Goal: Task Accomplishment & Management: Manage account settings

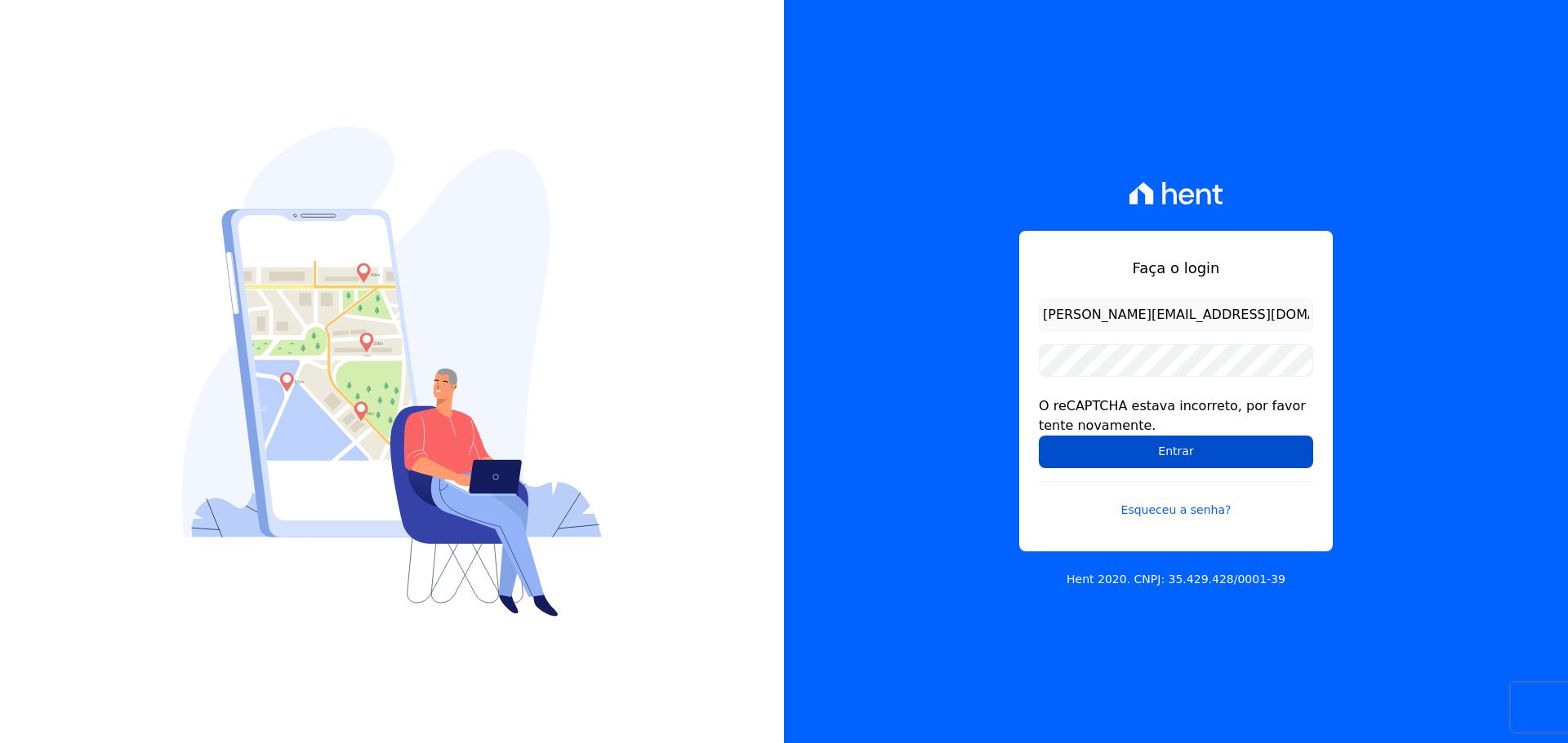
click at [1234, 456] on input "Entrar" at bounding box center [1175, 452] width 274 height 33
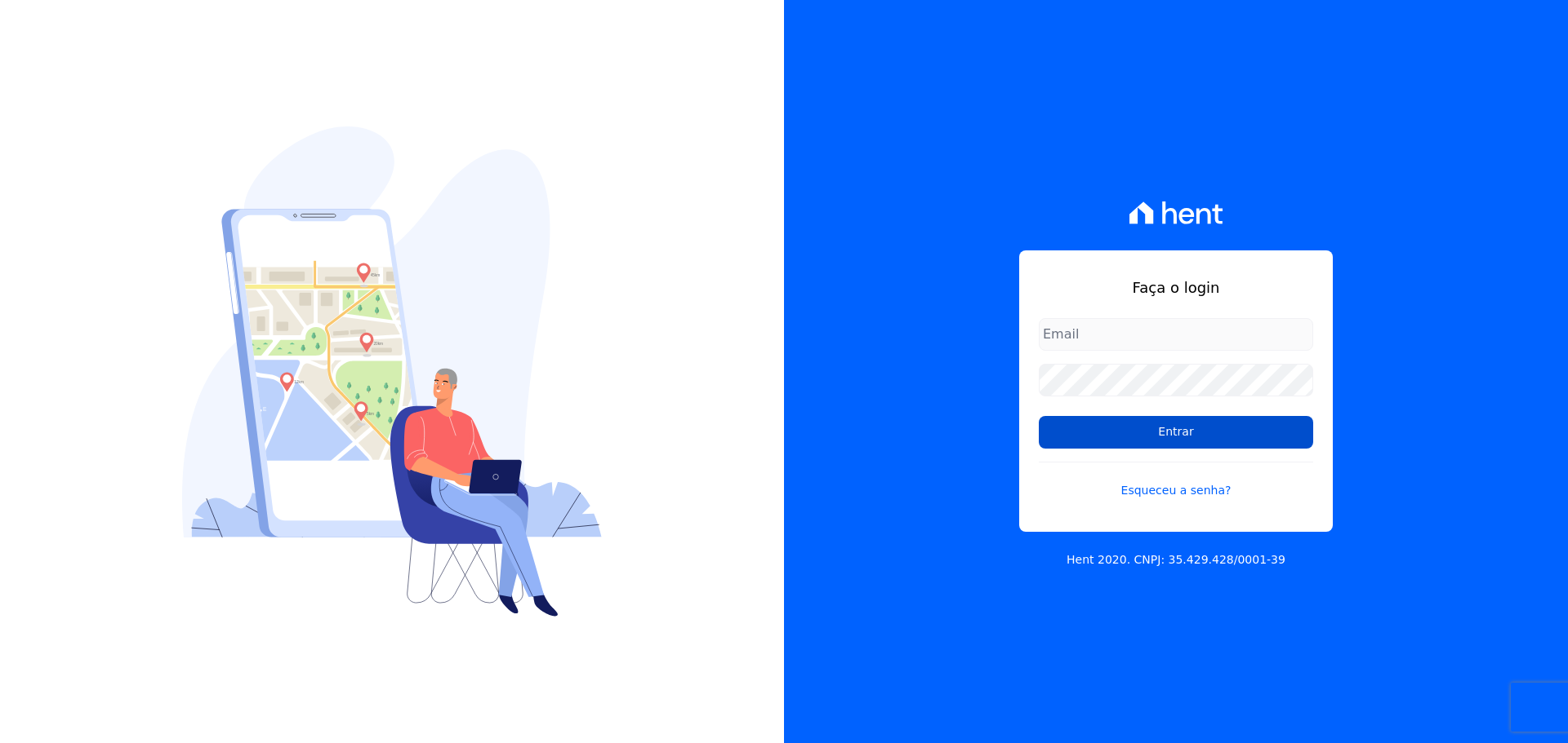
type input "[PERSON_NAME][EMAIL_ADDRESS][DOMAIN_NAME]"
click at [1204, 434] on input "Entrar" at bounding box center [1175, 433] width 274 height 33
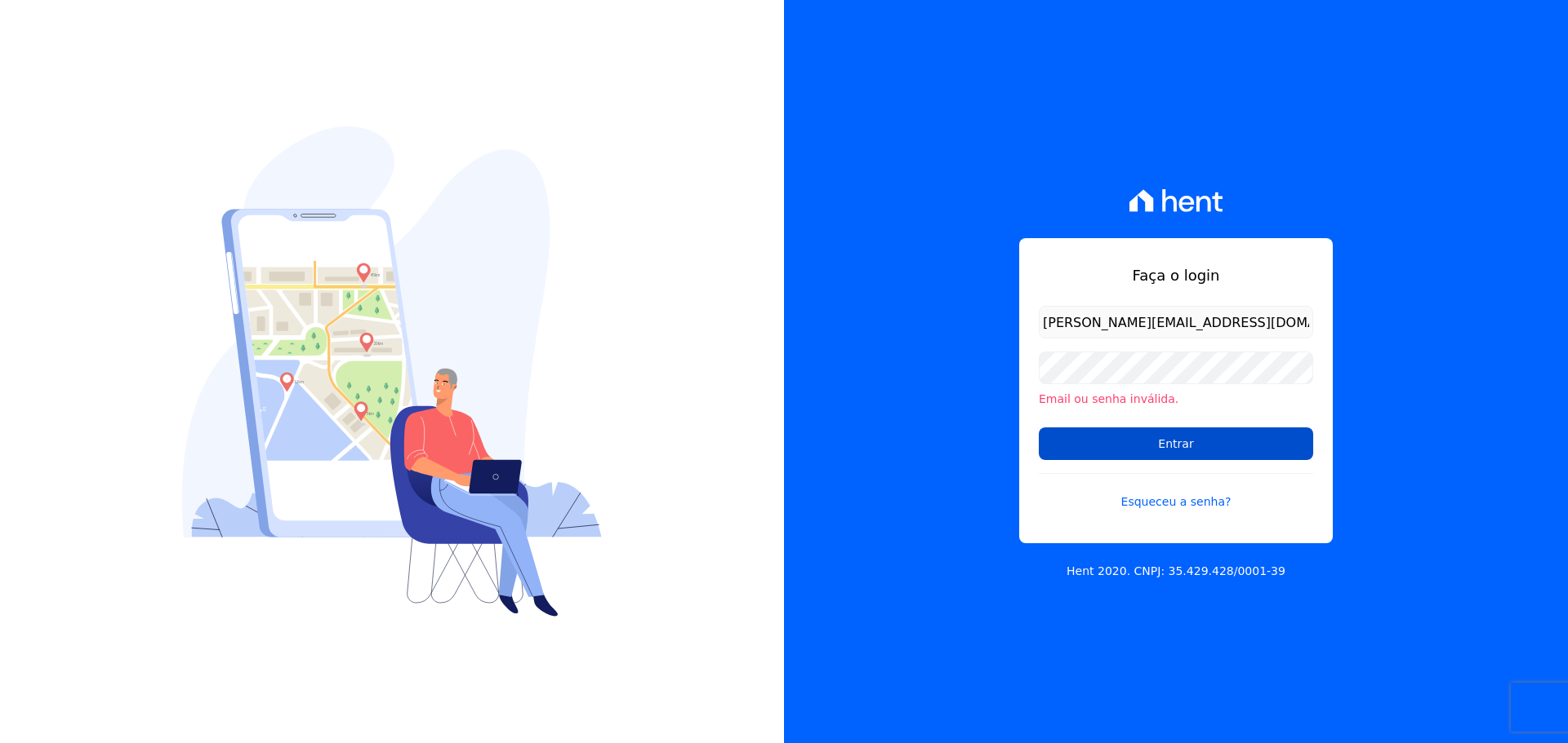
click at [1240, 446] on input "Entrar" at bounding box center [1175, 444] width 274 height 33
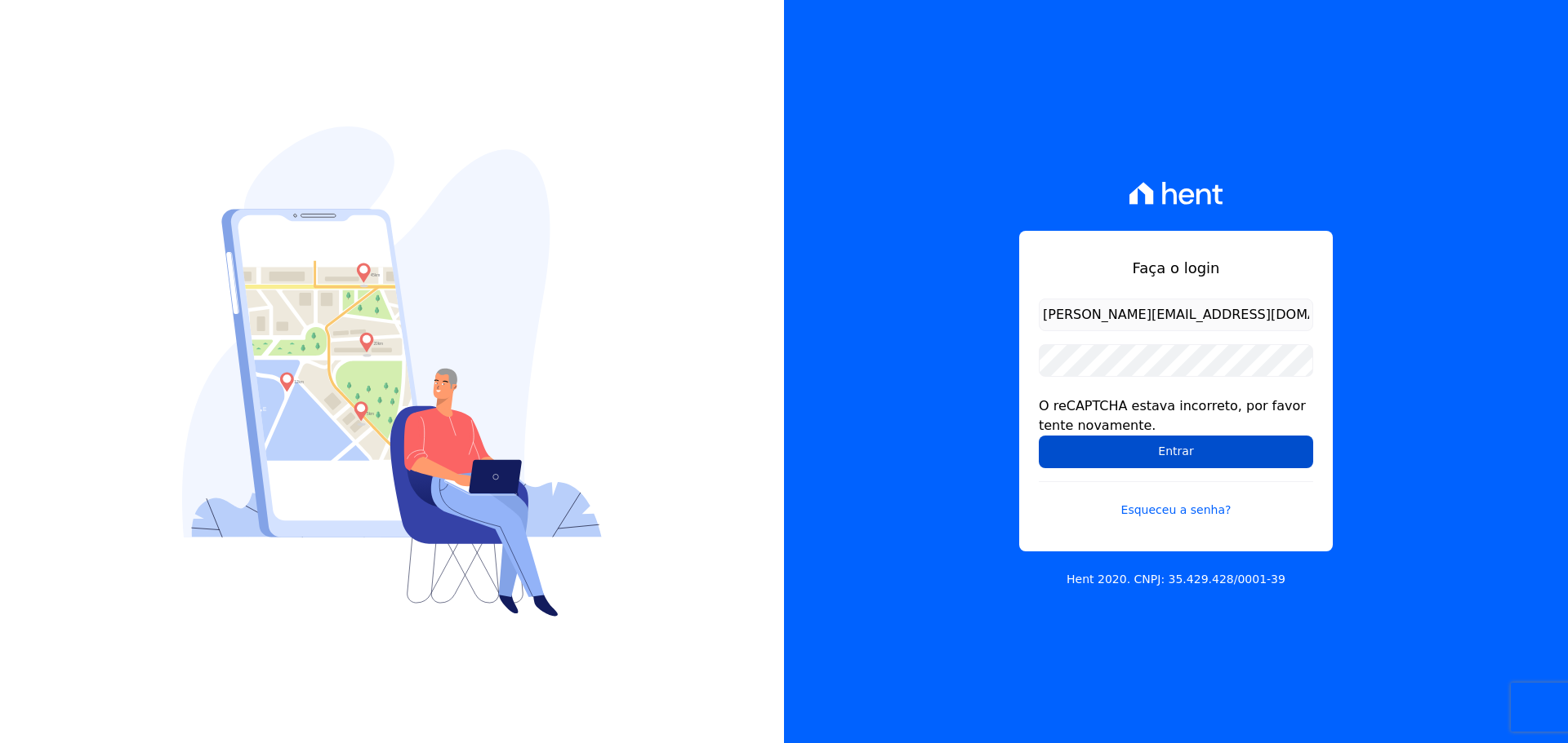
click at [1144, 452] on input "Entrar" at bounding box center [1175, 452] width 274 height 33
click at [1135, 511] on link "Esqueceu a senha?" at bounding box center [1175, 500] width 274 height 38
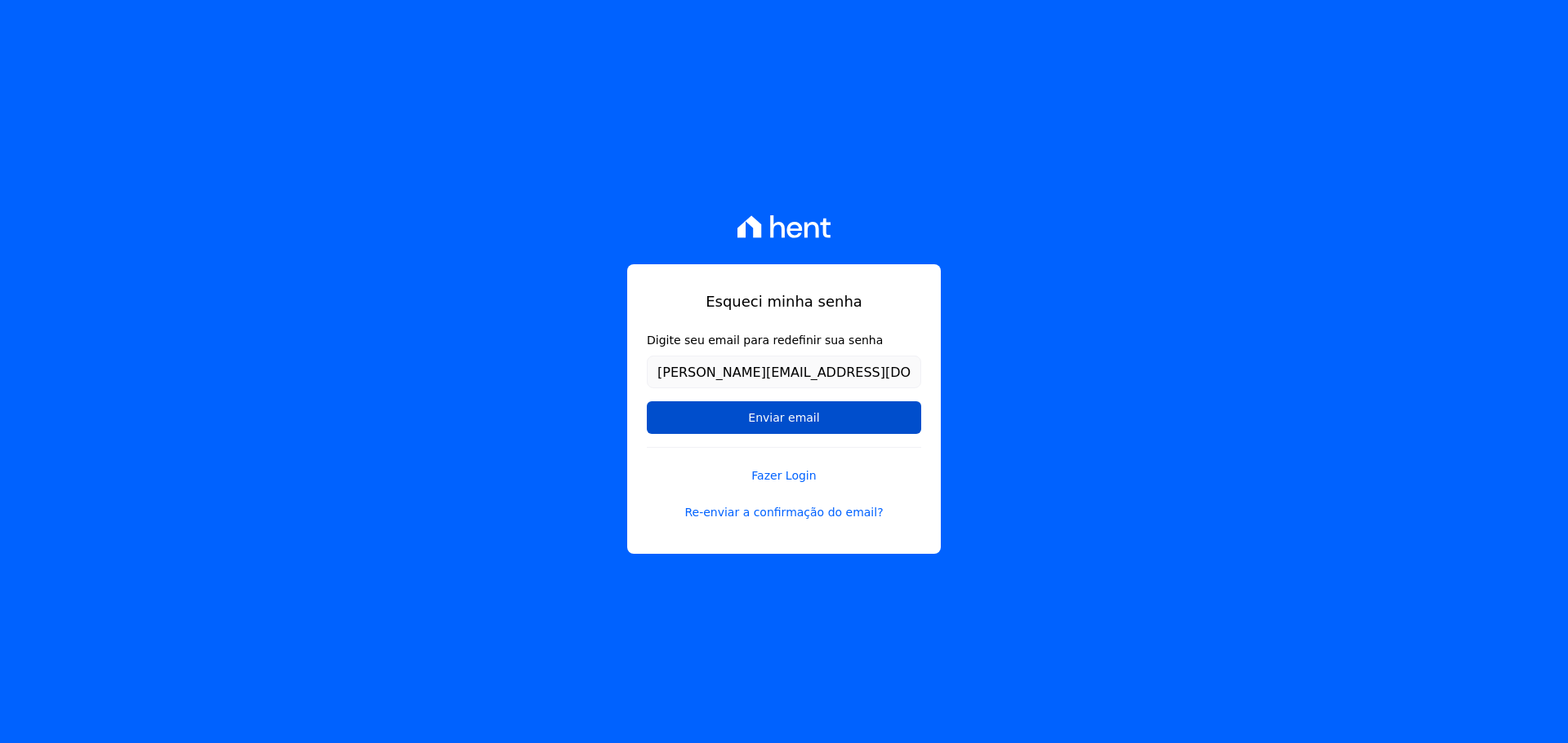
type input "[PERSON_NAME][EMAIL_ADDRESS][DOMAIN_NAME]"
click at [684, 425] on input "Enviar email" at bounding box center [784, 418] width 274 height 33
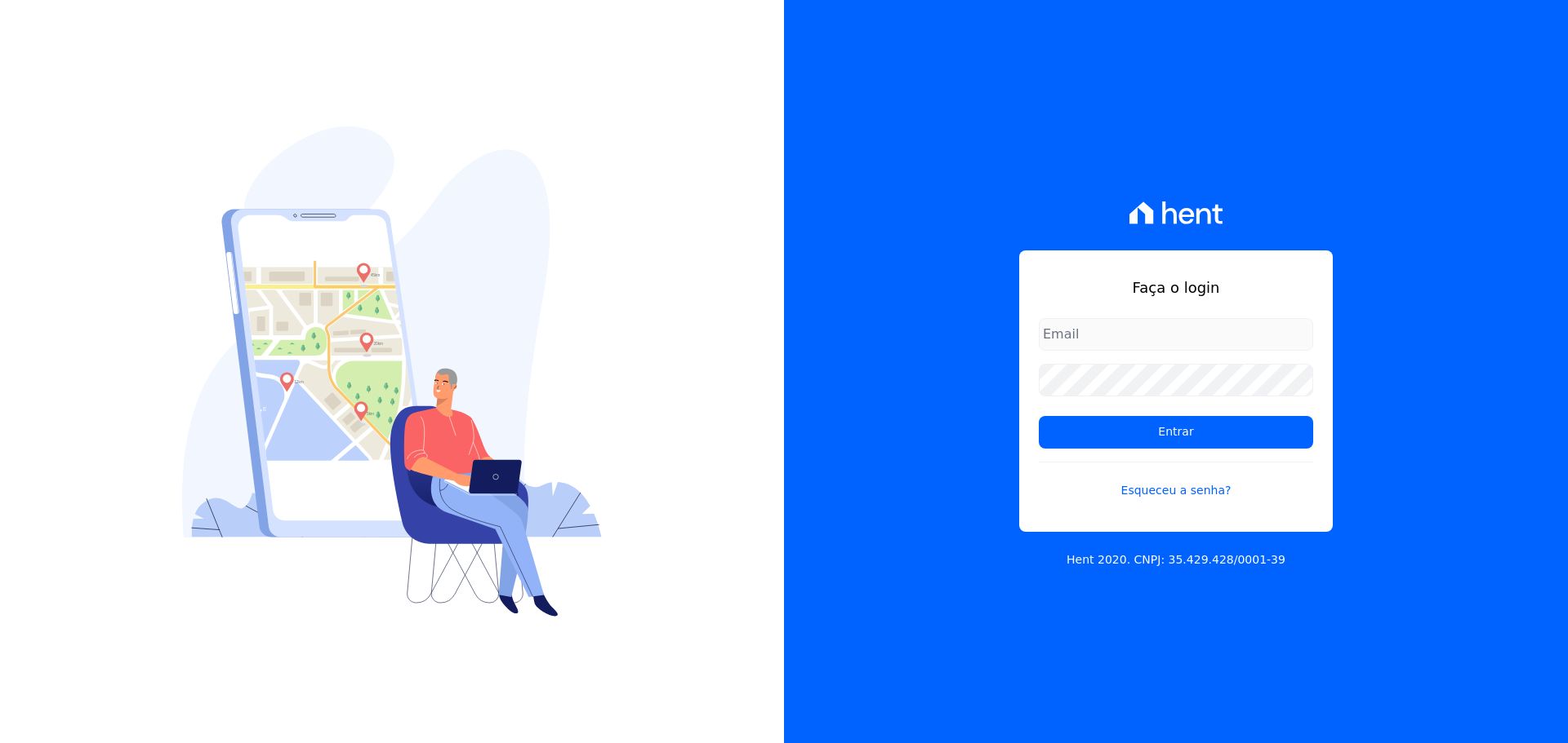
type input "[PERSON_NAME][EMAIL_ADDRESS][DOMAIN_NAME]"
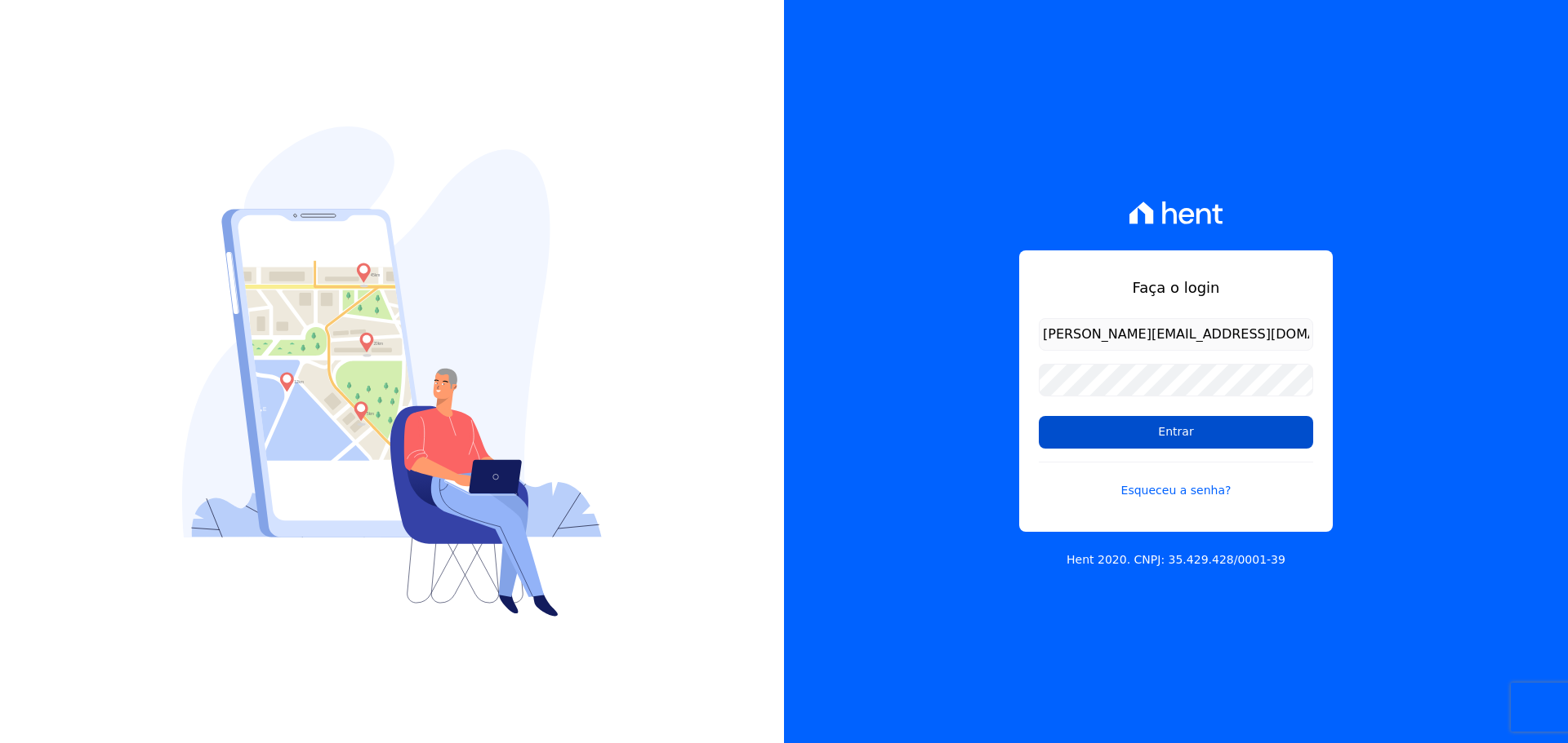
click at [1239, 441] on input "Entrar" at bounding box center [1175, 433] width 274 height 33
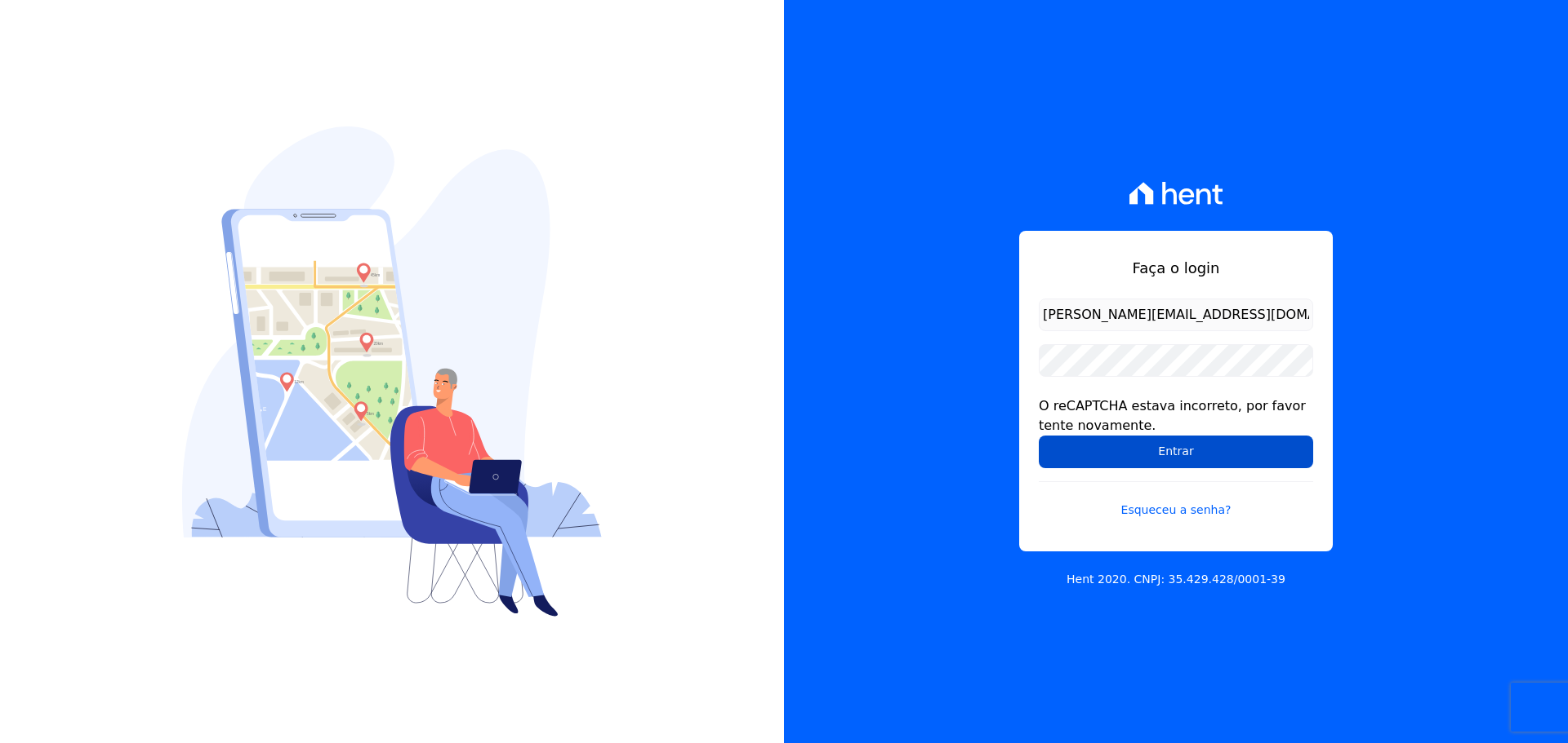
click at [1152, 448] on input "Entrar" at bounding box center [1175, 452] width 274 height 33
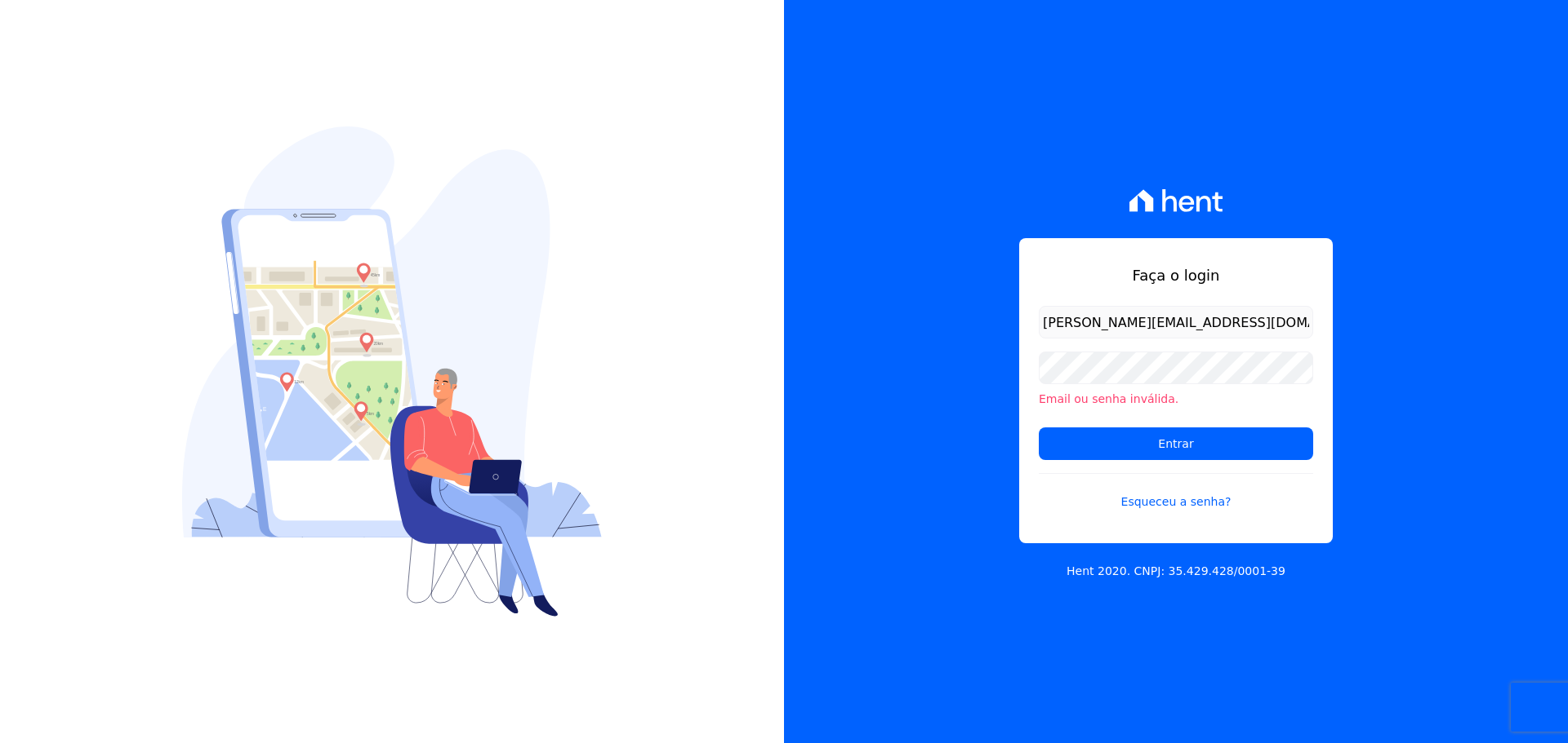
click at [714, 435] on div at bounding box center [391, 372] width 784 height 743
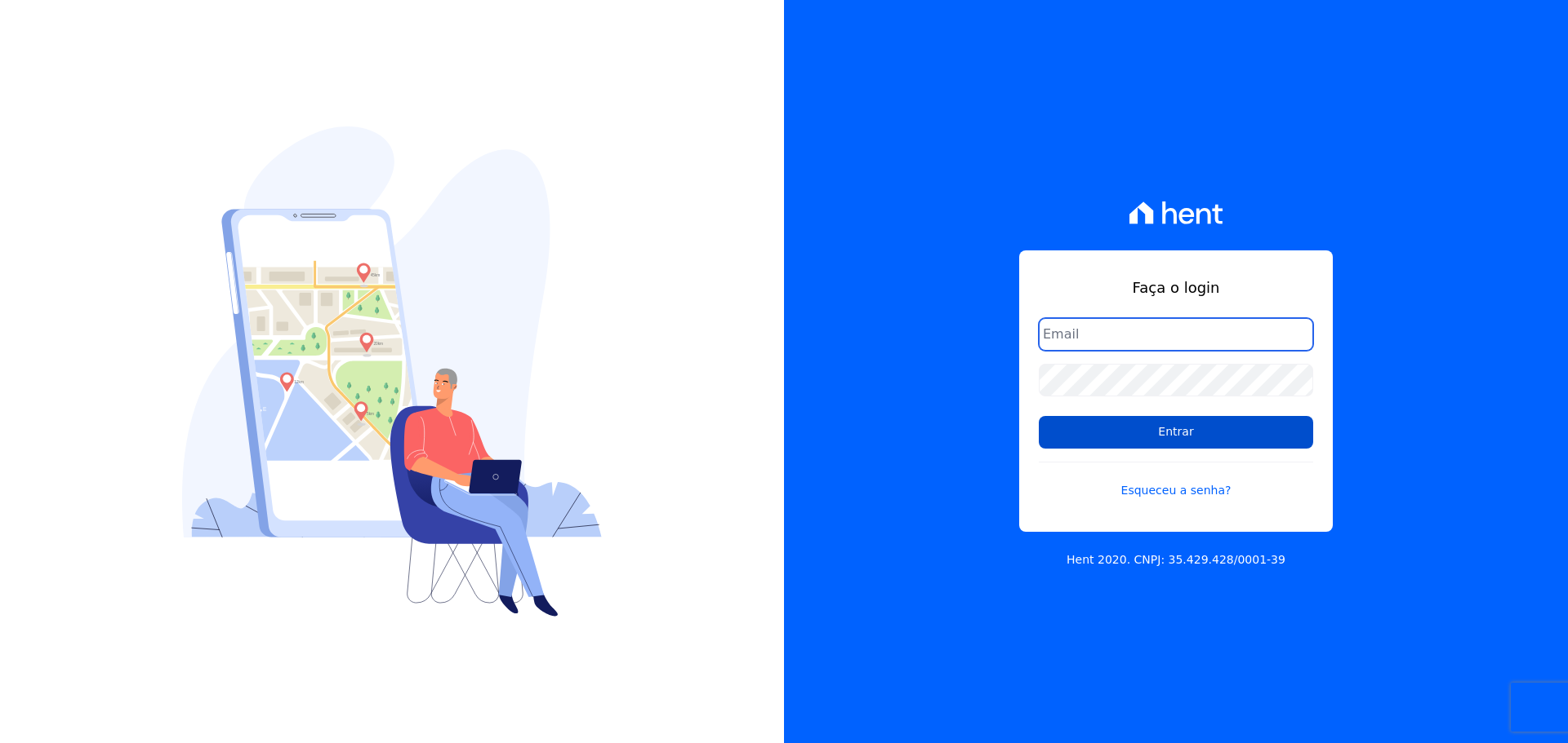
type input "[PERSON_NAME][EMAIL_ADDRESS][DOMAIN_NAME]"
drag, startPoint x: 1169, startPoint y: 418, endPoint x: 1164, endPoint y: 434, distance: 16.8
click at [1164, 434] on input "Entrar" at bounding box center [1175, 433] width 274 height 33
